Goal: Check status: Check status

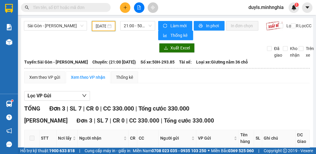
click at [98, 24] on input "[DATE]" at bounding box center [101, 26] width 10 height 7
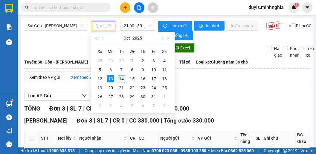
click at [124, 79] on div "14" at bounding box center [121, 78] width 7 height 7
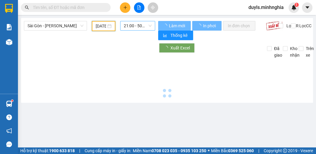
type input "[DATE]"
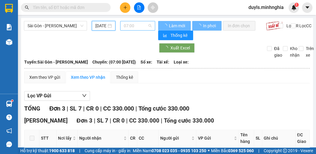
click at [136, 26] on span "07:00" at bounding box center [138, 25] width 28 height 9
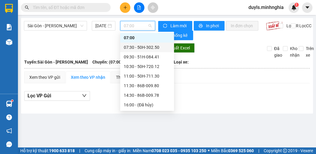
click at [144, 49] on div "07:30 - 50H-302.50" at bounding box center [147, 47] width 47 height 7
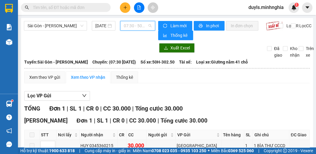
click at [132, 24] on span "07:30 - 50H-302.50" at bounding box center [138, 25] width 28 height 9
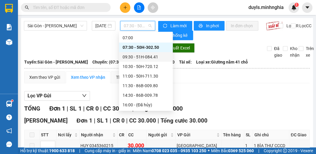
click at [145, 55] on div "09:30 - 51H-084.41" at bounding box center [146, 57] width 47 height 7
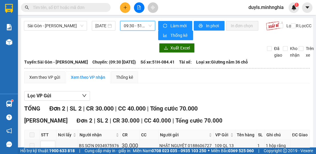
click at [136, 25] on span "09:30 - 51H-084.41" at bounding box center [138, 25] width 28 height 9
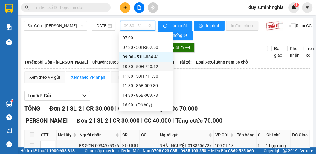
click at [145, 68] on div "10:30 - 50H-720.12" at bounding box center [146, 66] width 47 height 7
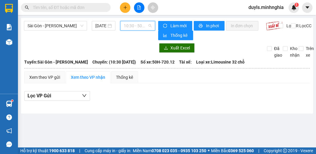
click at [140, 28] on span "10:30 - 50H-720.12" at bounding box center [138, 25] width 28 height 9
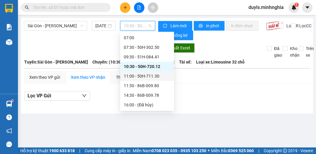
click at [140, 76] on div "11:00 - 50H-711.30" at bounding box center [147, 76] width 47 height 7
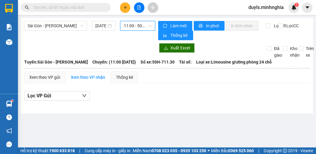
click at [134, 23] on span "11:00 - 50H-711.30" at bounding box center [138, 25] width 28 height 9
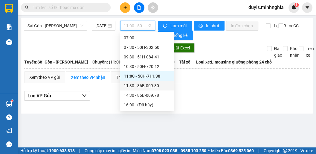
click at [142, 85] on div "11:30 - 86B-009.80" at bounding box center [147, 85] width 47 height 7
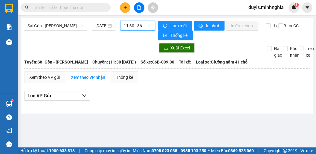
click at [133, 25] on span "11:30 - 86B-009.80" at bounding box center [138, 25] width 28 height 9
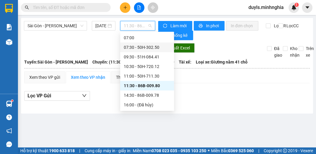
click at [142, 48] on div "07:30 - 50H-302.50" at bounding box center [147, 47] width 47 height 7
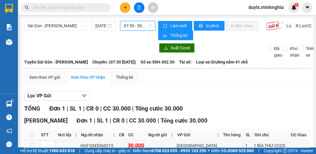
scroll to position [38, 0]
